Goal: Find specific page/section: Find specific page/section

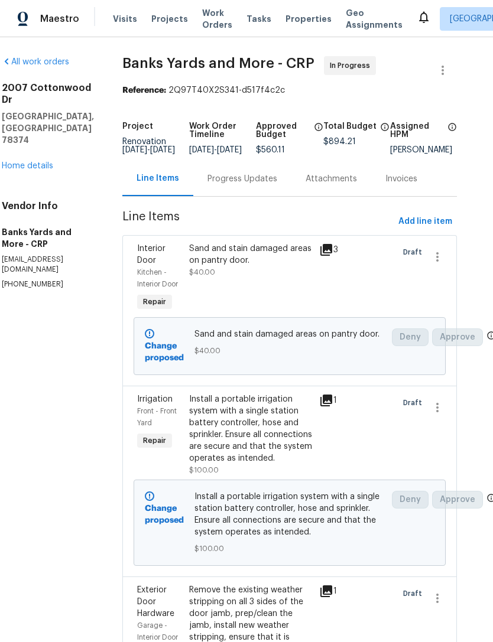
scroll to position [0, 17]
click at [35, 162] on link "Home details" at bounding box center [27, 166] width 51 height 8
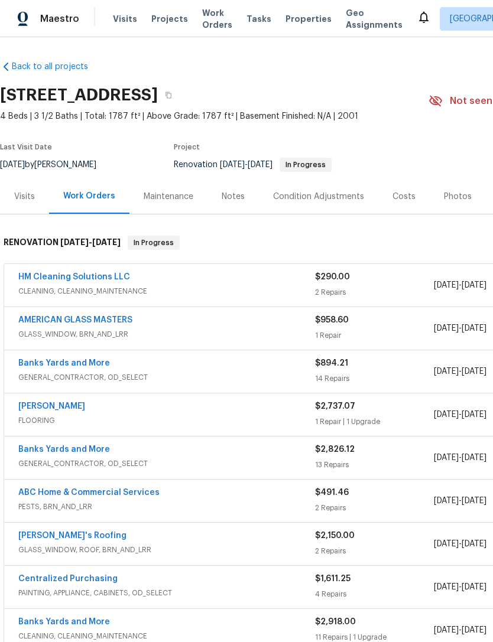
click at [97, 273] on link "HM Cleaning Solutions LLC" at bounding box center [74, 277] width 112 height 8
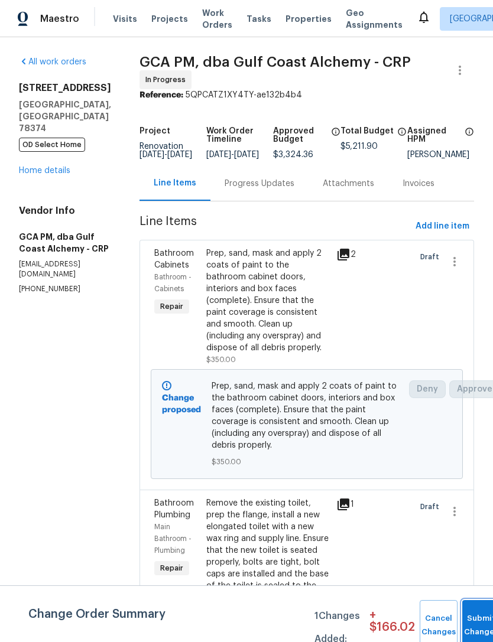
click at [473, 618] on button "Submit Changes" at bounding box center [481, 625] width 38 height 51
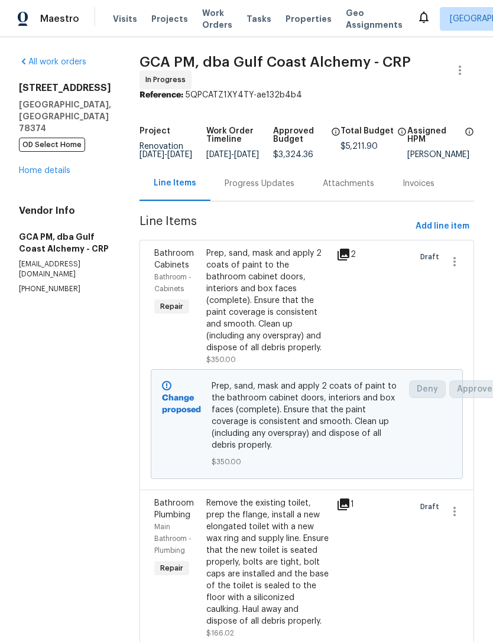
click at [47, 167] on link "Home details" at bounding box center [44, 171] width 51 height 8
